Goal: Transaction & Acquisition: Purchase product/service

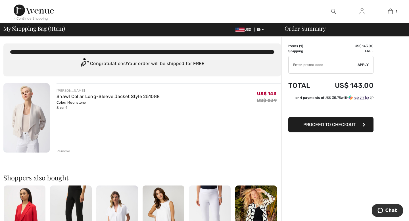
click at [308, 64] on input "TEXT" at bounding box center [323, 64] width 69 height 17
type input "NEW15"
click at [334, 122] on span "Proceed to Checkout" at bounding box center [329, 124] width 52 height 5
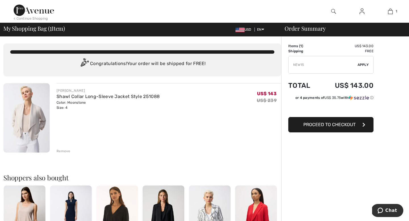
click at [363, 63] on span "Apply" at bounding box center [363, 64] width 11 height 5
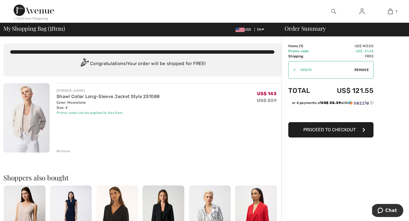
click at [326, 130] on span "Proceed to Checkout" at bounding box center [329, 129] width 52 height 5
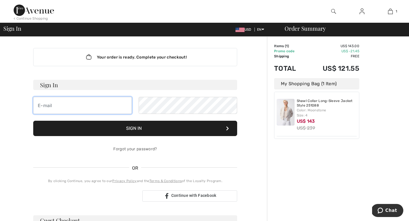
click at [85, 105] on input "email" at bounding box center [82, 105] width 99 height 17
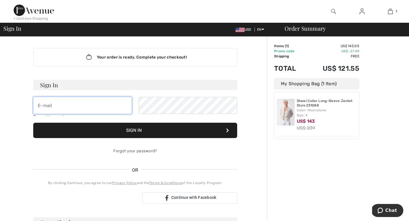
type input "[EMAIL_ADDRESS][PERSON_NAME][DOMAIN_NAME]"
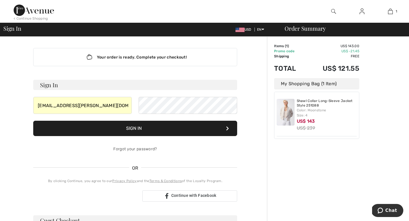
click at [162, 130] on button "Sign In" at bounding box center [135, 128] width 204 height 15
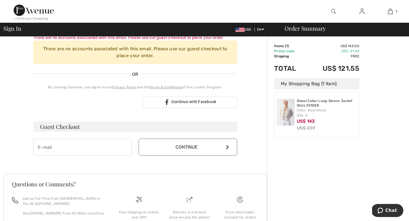
scroll to position [149, 0]
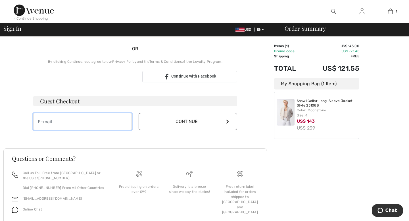
click at [106, 122] on input "email" at bounding box center [82, 121] width 99 height 17
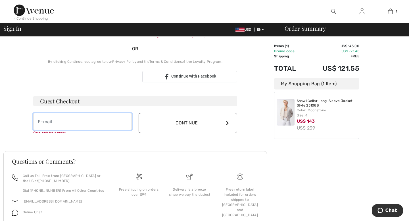
type input "katy.barclay@gmail.com"
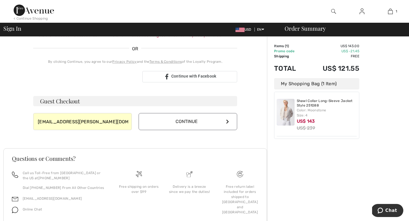
click at [185, 114] on button "Continue" at bounding box center [188, 121] width 99 height 17
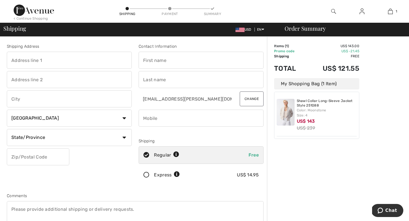
click at [39, 57] on input "text" at bounding box center [69, 60] width 125 height 17
type input "17620 [PERSON_NAME]"
type input "Grand Haven"
click at [28, 118] on select "Country Canada United States Afghanistan Aland Islands Albania Algeria American…" at bounding box center [69, 118] width 125 height 17
select select "US"
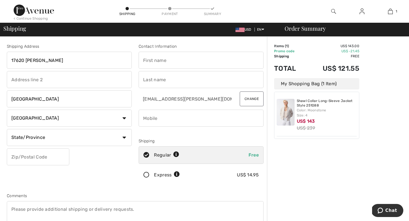
click at [41, 136] on select "State/Province Alabama Alaska American Samoa Arizona Arkansas California Colora…" at bounding box center [69, 137] width 125 height 17
select select "MI"
click at [34, 158] on input "text" at bounding box center [38, 156] width 62 height 17
type input "49417"
click at [167, 60] on input "text" at bounding box center [201, 60] width 125 height 17
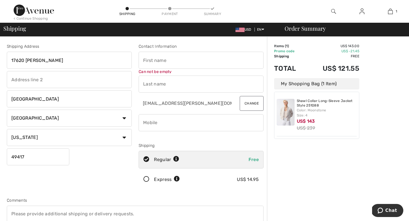
type input "Kathleen"
type input "Barclay"
select select "FL"
type input "3139692251"
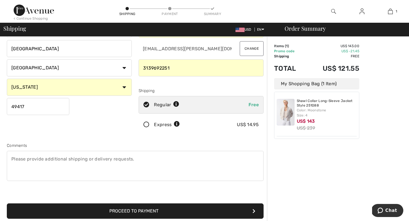
scroll to position [53, 0]
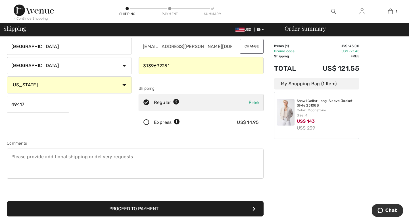
click at [158, 208] on button "Proceed to Payment" at bounding box center [135, 208] width 257 height 15
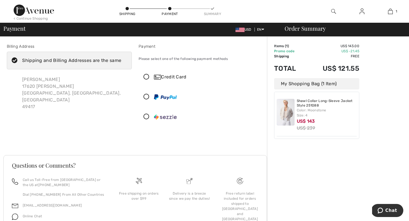
click at [15, 59] on icon at bounding box center [14, 61] width 15 height 6
click at [121, 59] on input "Shipping and Billing Addresses are the same" at bounding box center [123, 60] width 4 height 17
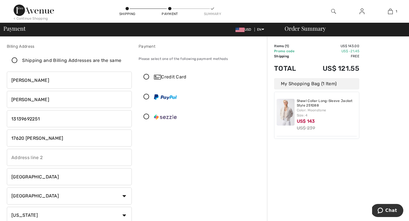
checkbox input "false"
drag, startPoint x: 70, startPoint y: 140, endPoint x: 0, endPoint y: 135, distance: 70.0
click at [0, 135] on div "Billing Address Shipping and Billing Addresses are the same [PERSON_NAME] [STRE…" at bounding box center [204, 202] width 409 height 330
click at [22, 138] on input "text" at bounding box center [69, 138] width 125 height 17
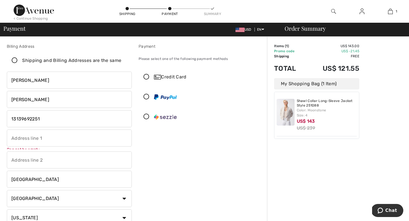
type input "888 Blvd. of the Arts"
type input "Sarasota"
type input "34236"
type input "3139692251"
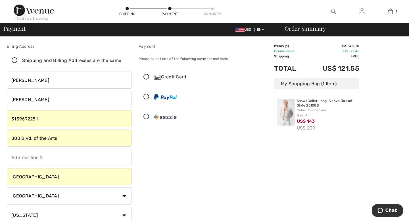
click at [145, 78] on icon at bounding box center [146, 77] width 15 height 6
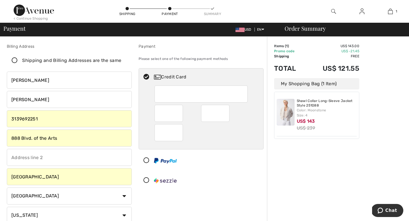
click at [175, 106] on div at bounding box center [168, 113] width 28 height 17
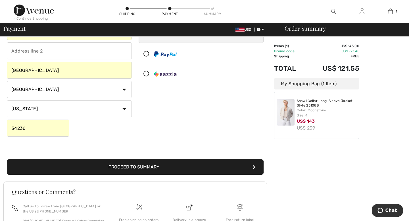
scroll to position [115, 0]
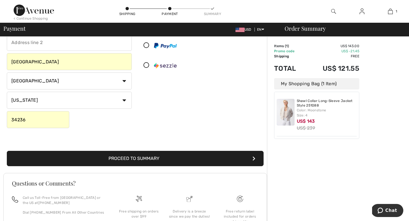
click at [143, 158] on button "Proceed to Summary" at bounding box center [135, 158] width 257 height 15
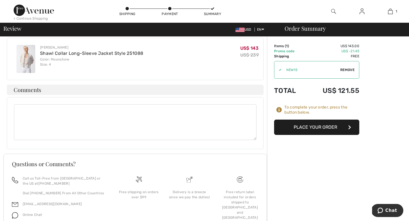
scroll to position [335, 0]
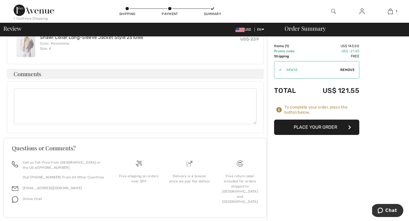
click at [323, 128] on button "Place Your Order" at bounding box center [316, 127] width 85 height 15
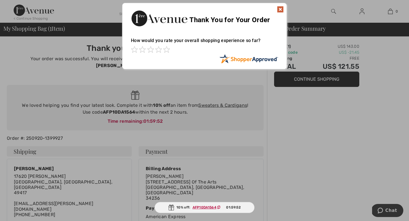
click at [279, 9] on img at bounding box center [280, 9] width 7 height 7
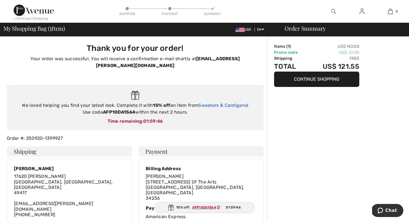
click at [232, 103] on link "Sweaters & Cardigans" at bounding box center [222, 105] width 49 height 5
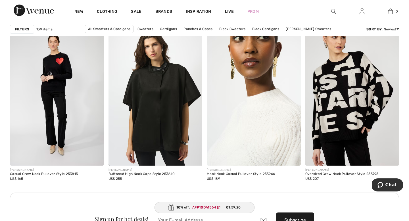
scroll to position [1133, 0]
click at [256, 131] on img at bounding box center [254, 95] width 94 height 141
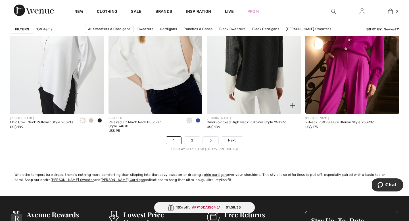
scroll to position [2512, 0]
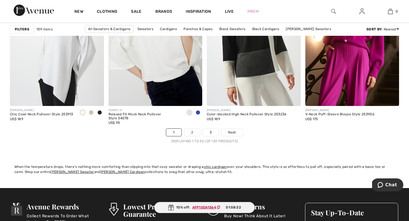
click at [190, 131] on link "2" at bounding box center [192, 132] width 16 height 7
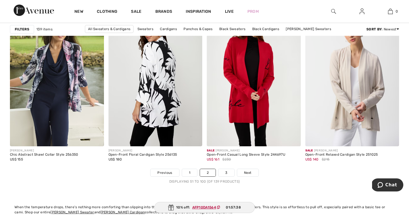
scroll to position [2472, 0]
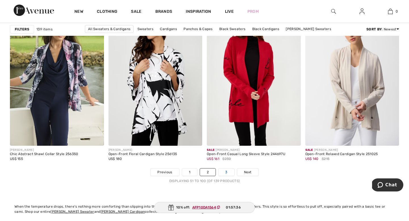
click at [222, 172] on link "3" at bounding box center [226, 171] width 16 height 7
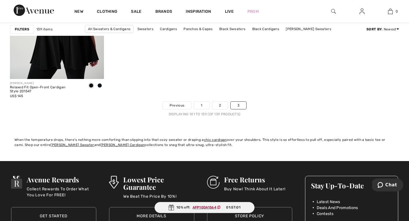
scroll to position [2204, 0]
